Goal: Task Accomplishment & Management: Use online tool/utility

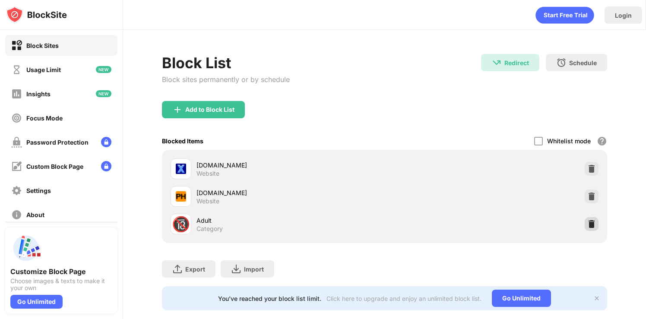
click at [589, 222] on img at bounding box center [591, 224] width 9 height 9
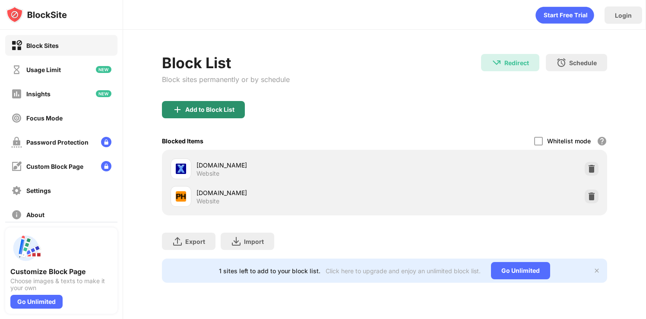
click at [218, 102] on div "Add to Block List" at bounding box center [203, 109] width 83 height 17
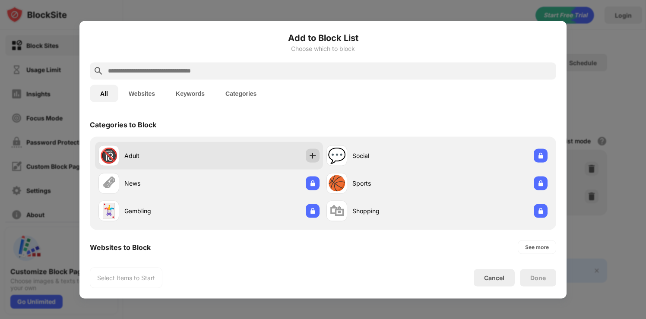
click at [308, 152] on img at bounding box center [312, 155] width 9 height 9
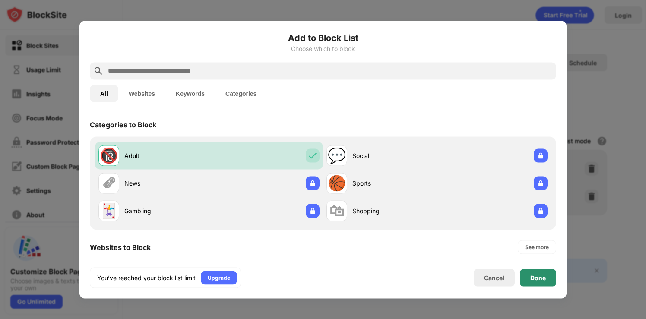
click at [546, 279] on div "Done" at bounding box center [538, 277] width 36 height 17
